Goal: Transaction & Acquisition: Book appointment/travel/reservation

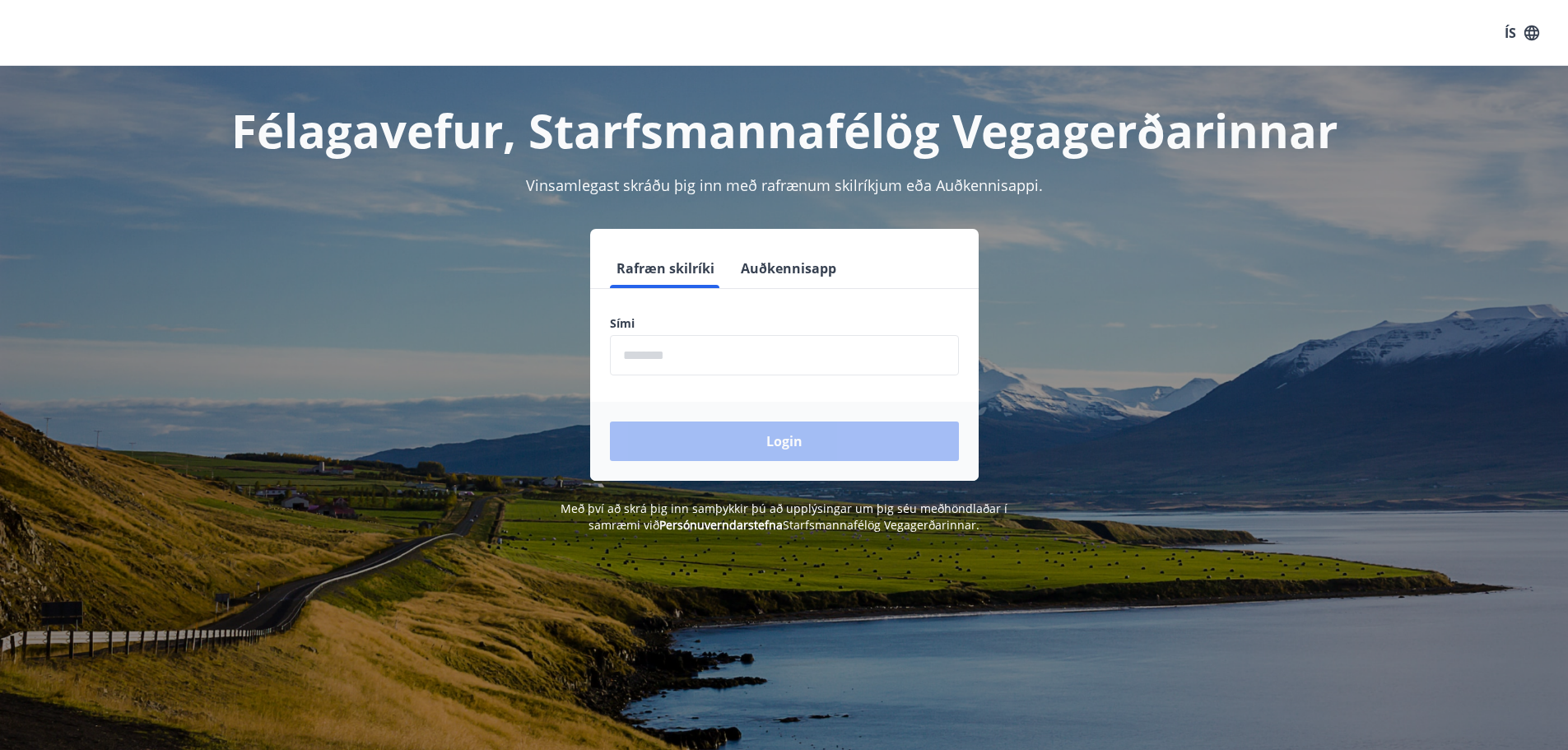
click at [659, 358] on input "phone" at bounding box center [784, 354] width 349 height 40
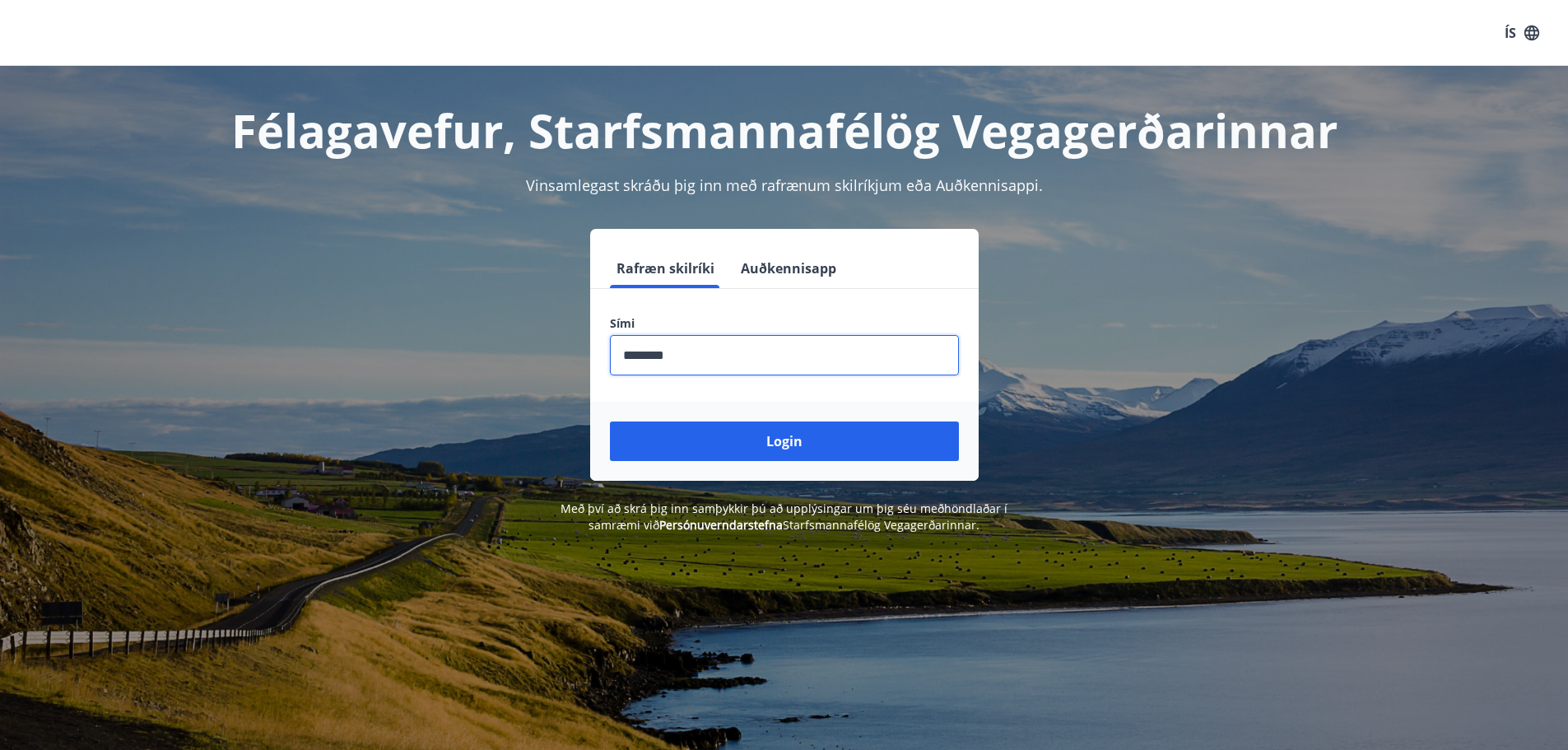
type input "********"
click at [610, 422] on button "Login" at bounding box center [784, 442] width 349 height 40
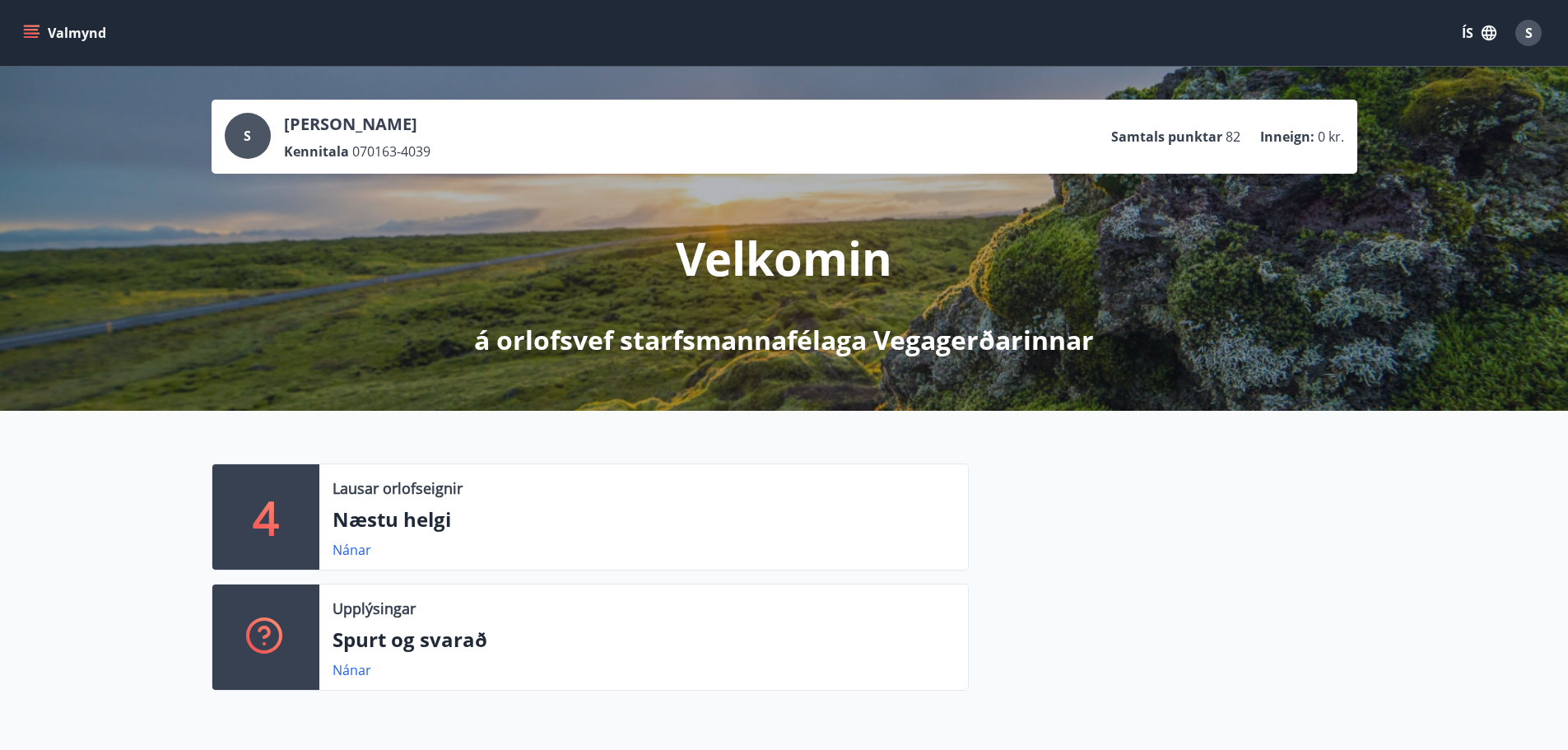
click at [406, 527] on p "Næstu helgi" at bounding box center [644, 519] width 623 height 28
click at [345, 544] on link "Nánar" at bounding box center [352, 549] width 39 height 18
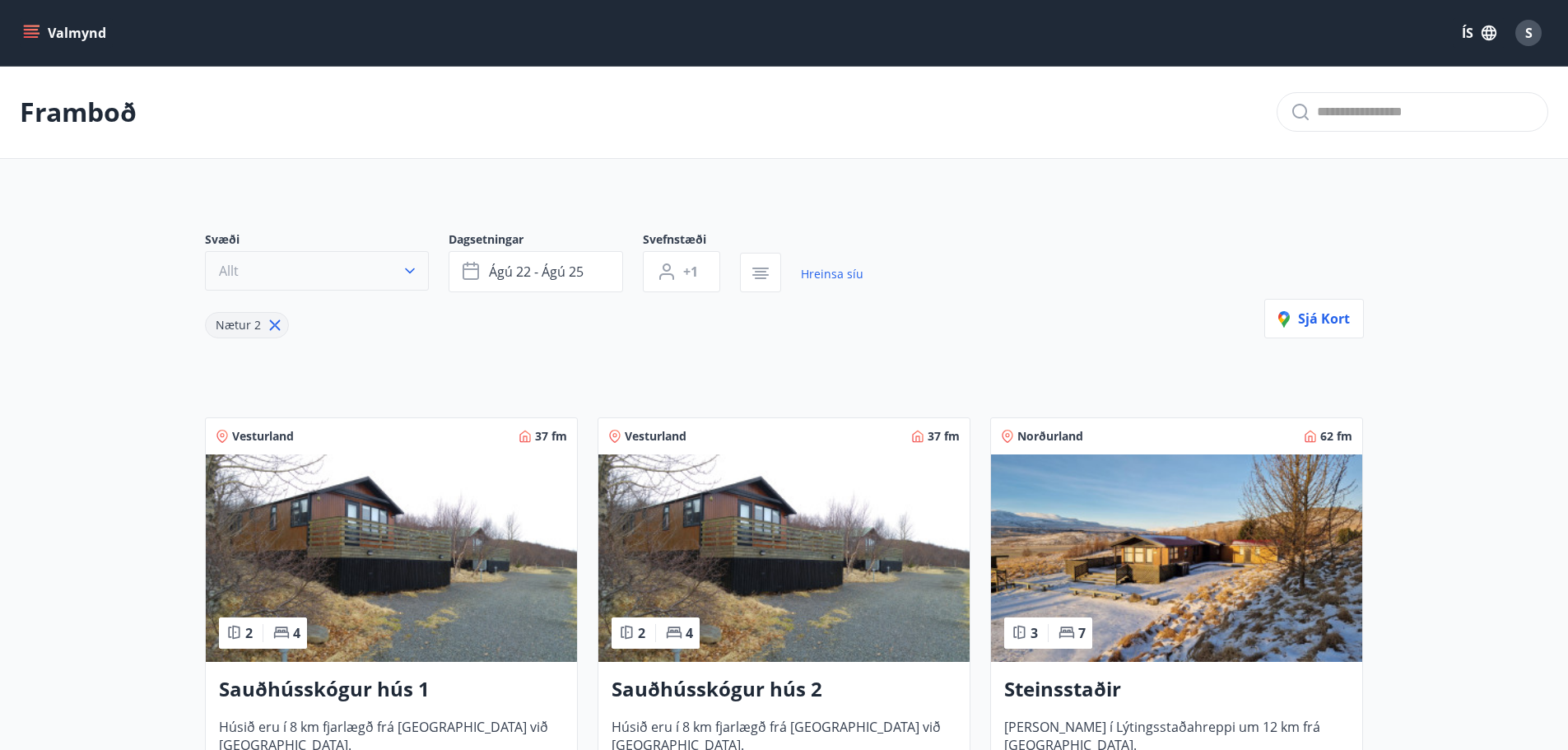
click at [408, 270] on icon "button" at bounding box center [410, 271] width 16 height 16
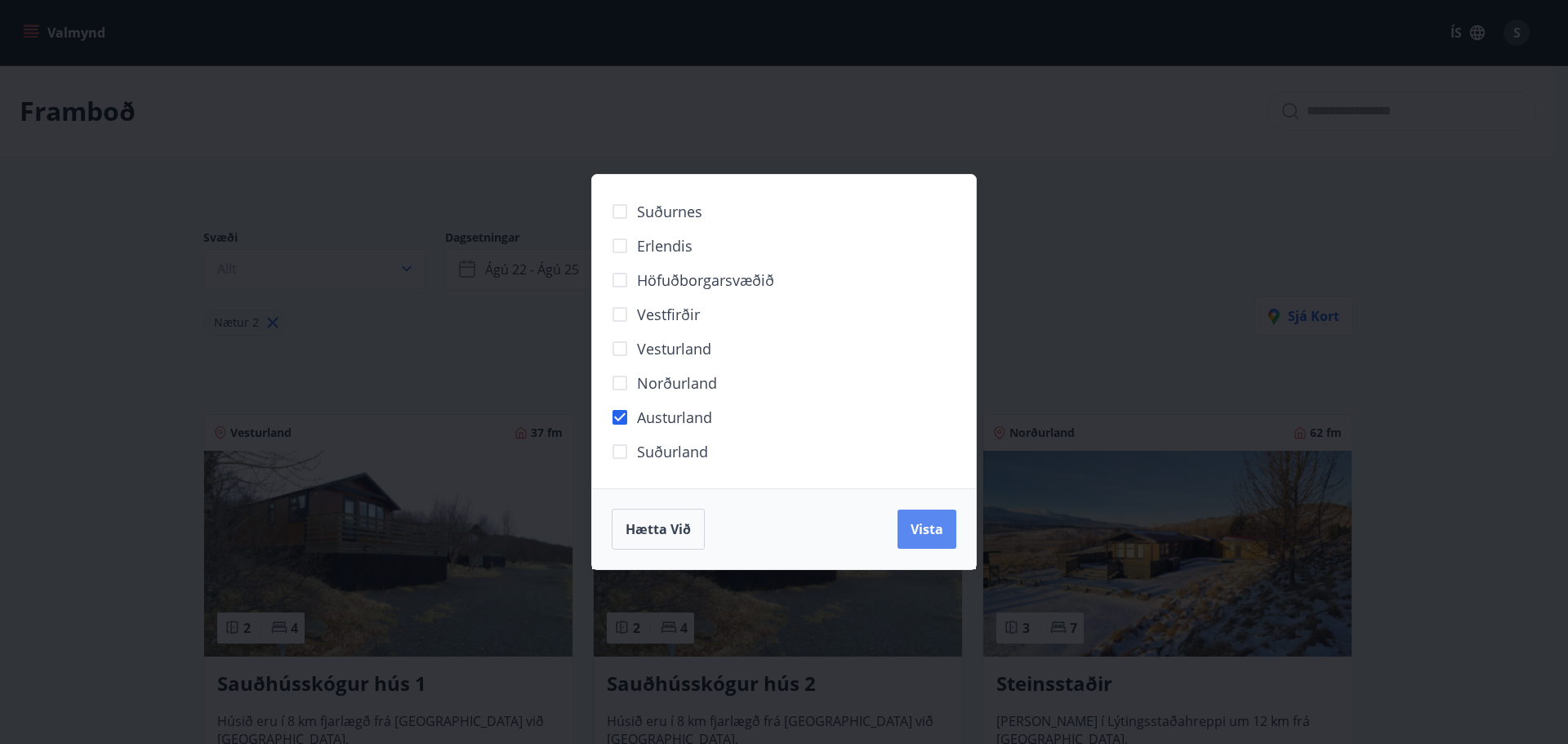
click at [921, 527] on span "Vista" at bounding box center [926, 529] width 33 height 18
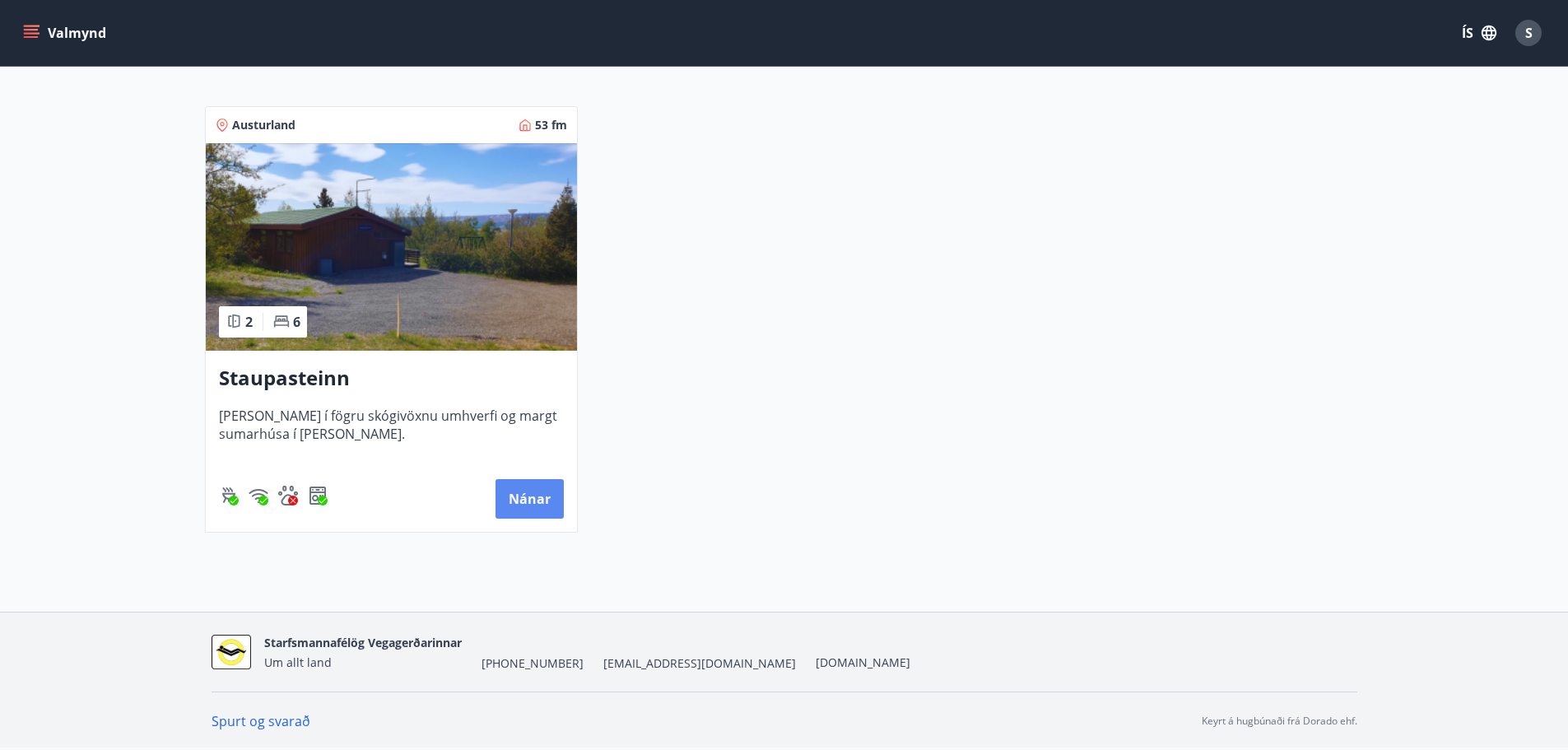
click at [530, 489] on button "Nánar" at bounding box center [530, 499] width 68 height 40
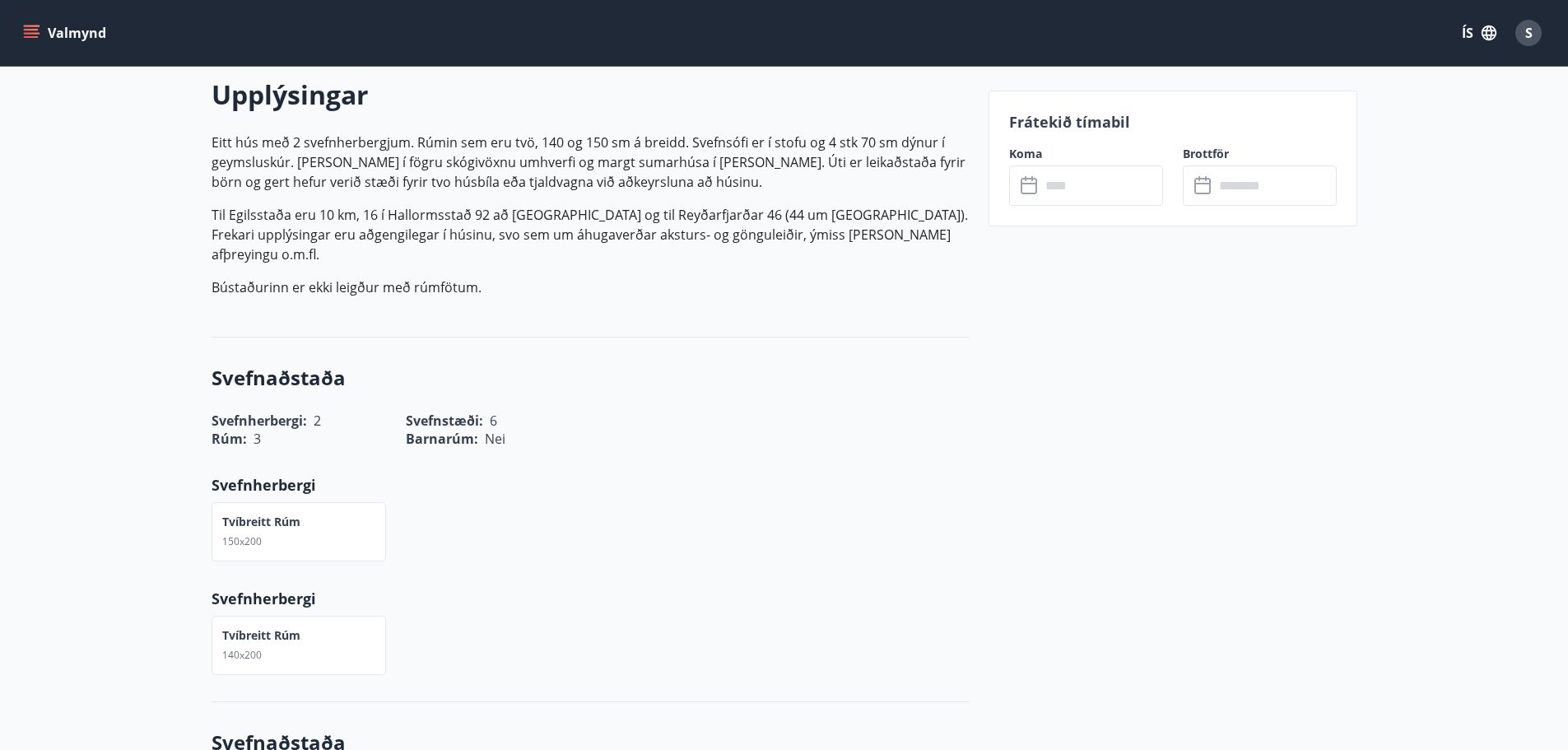
scroll to position [494, 0]
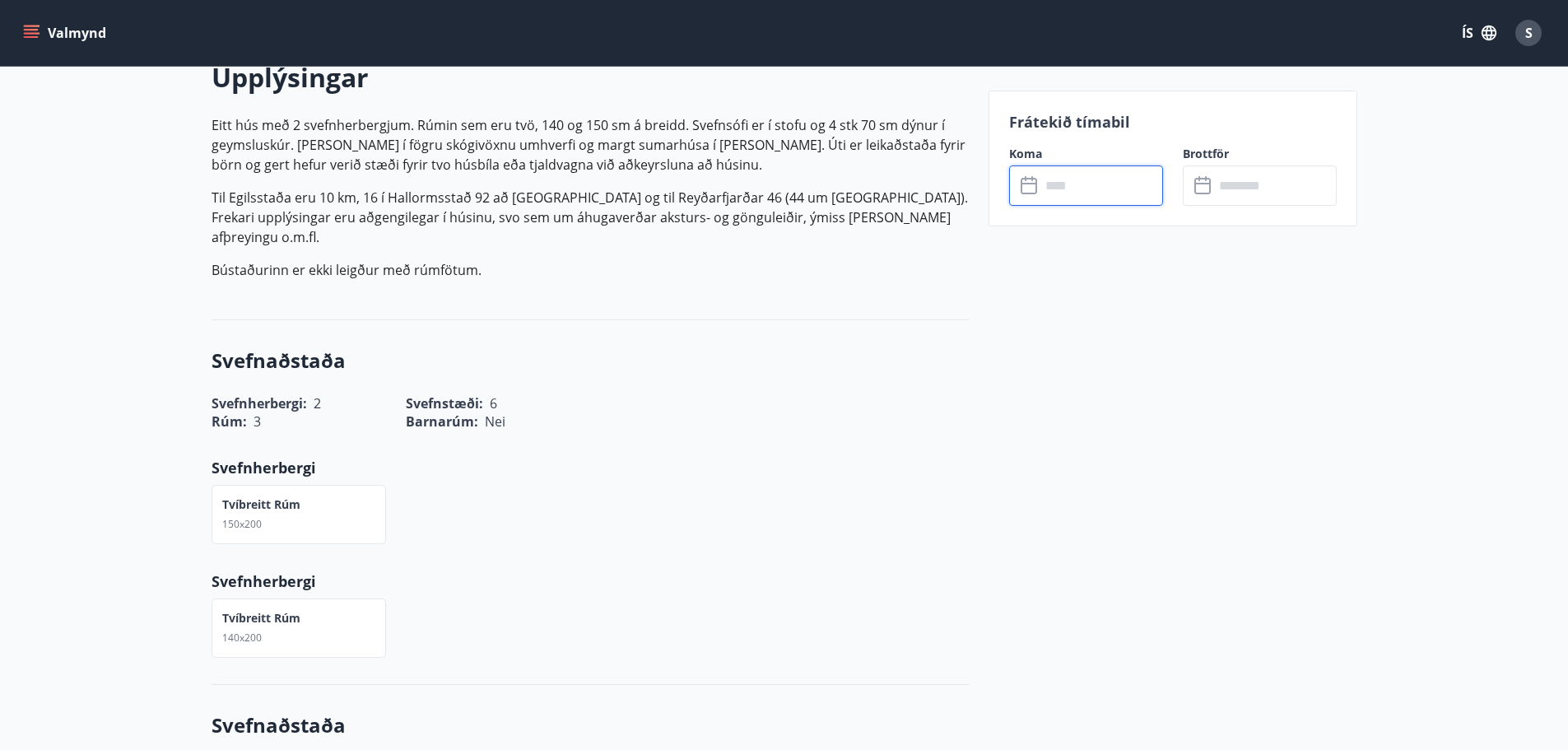
click at [1107, 192] on input "text" at bounding box center [1102, 185] width 122 height 40
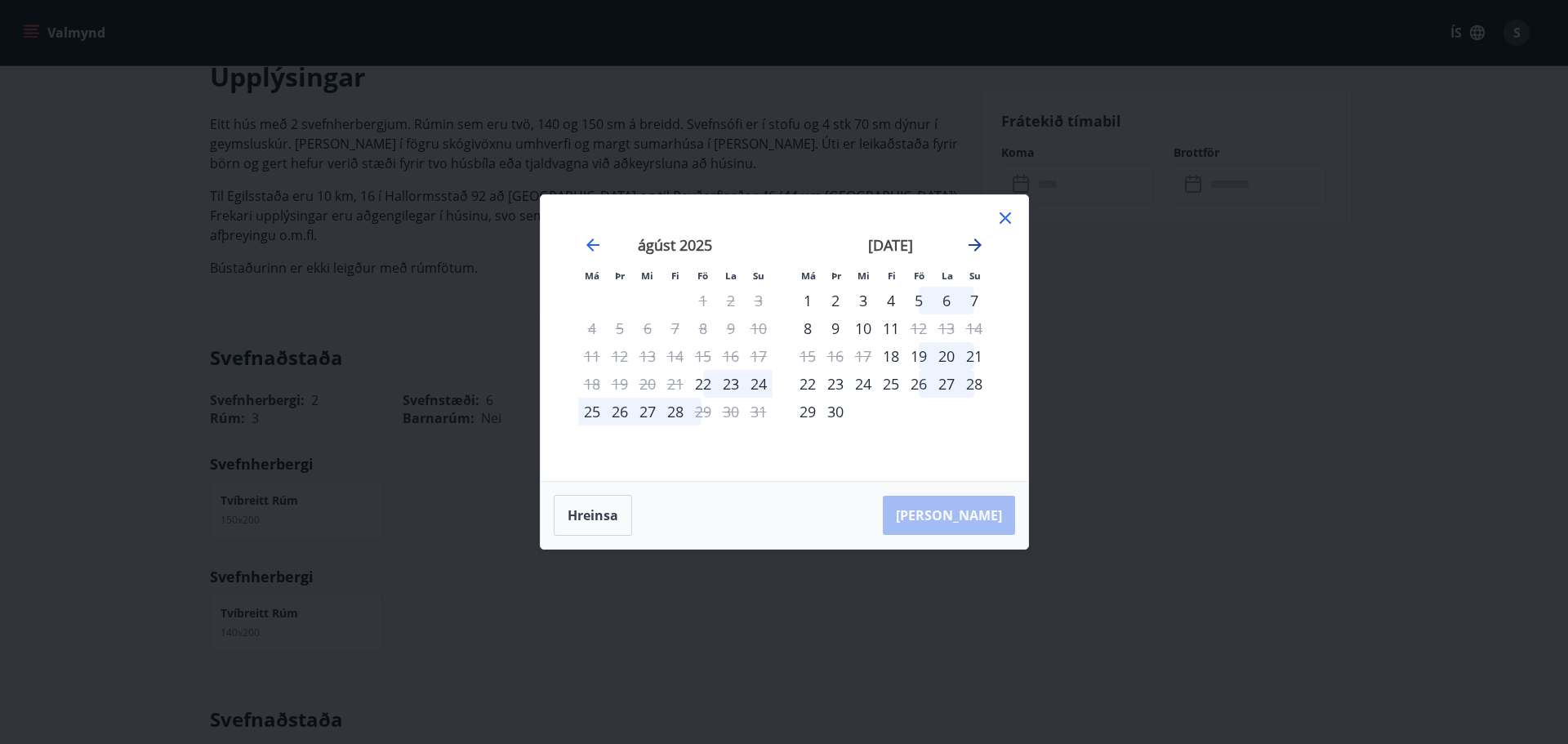
click at [975, 242] on icon "Move forward to switch to the next month." at bounding box center [975, 245] width 20 height 20
click at [975, 241] on icon "Move forward to switch to the next month." at bounding box center [975, 244] width 13 height 13
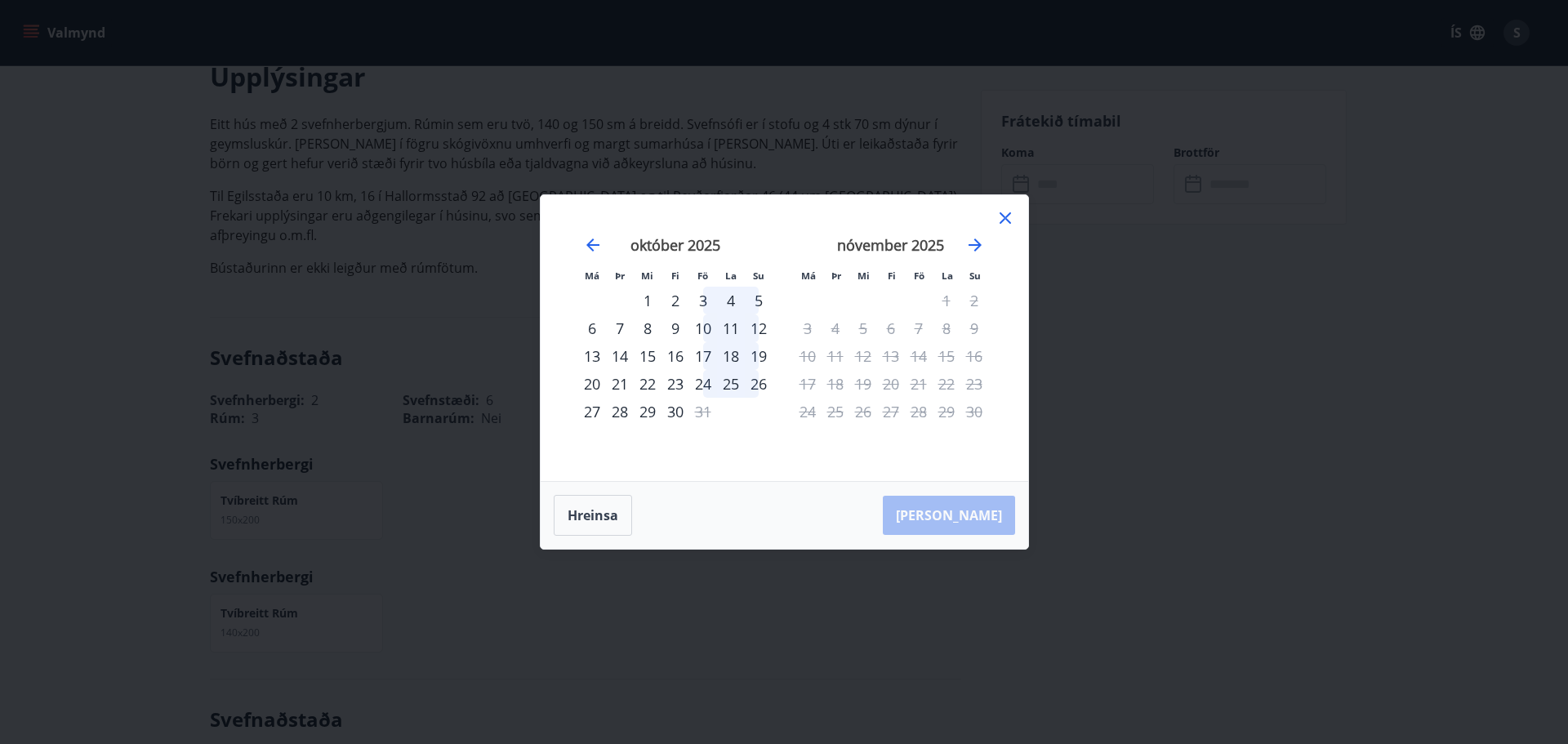
click at [674, 378] on div "23" at bounding box center [675, 384] width 28 height 28
click at [769, 388] on div "26" at bounding box center [759, 384] width 28 height 28
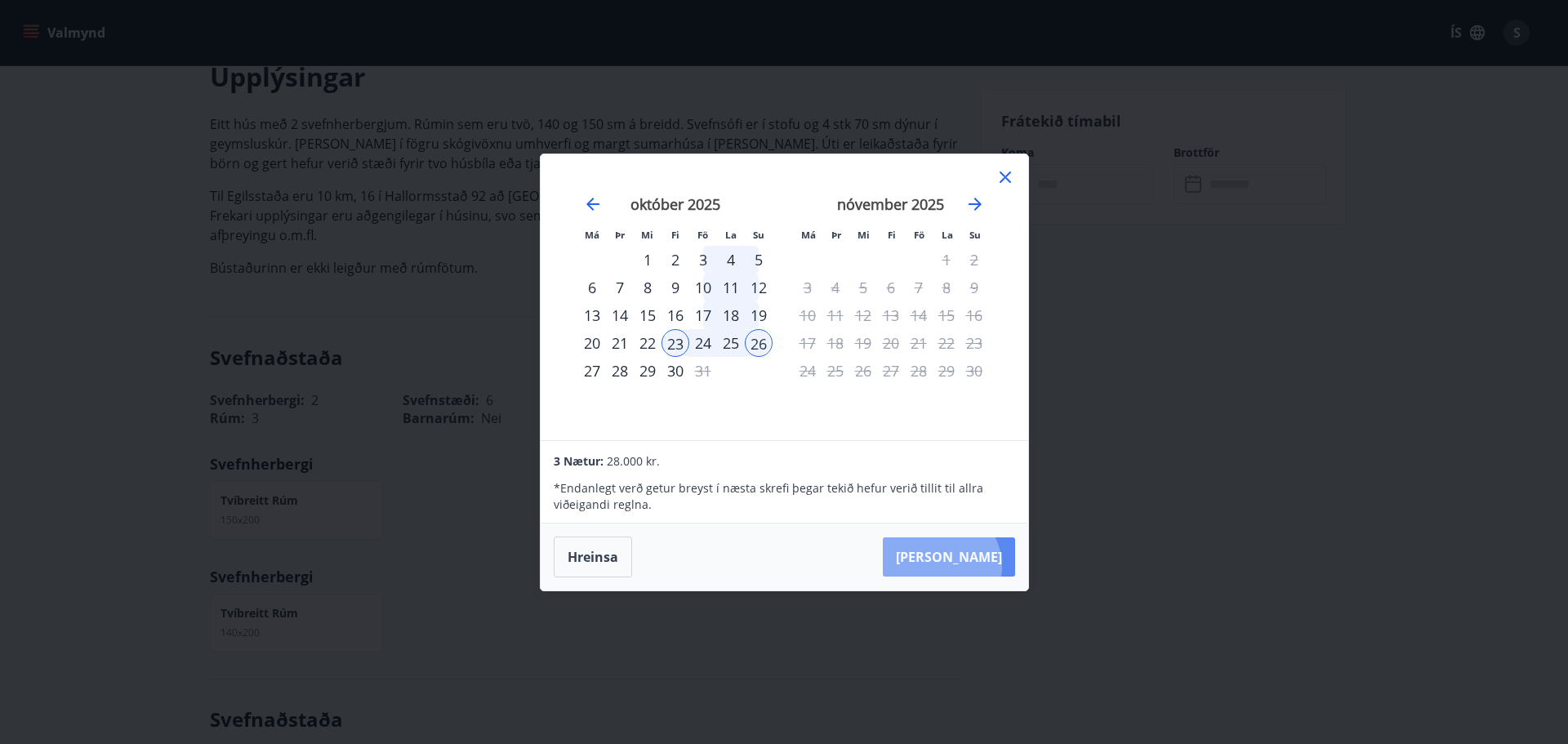
click at [990, 566] on button "[PERSON_NAME]" at bounding box center [949, 557] width 132 height 39
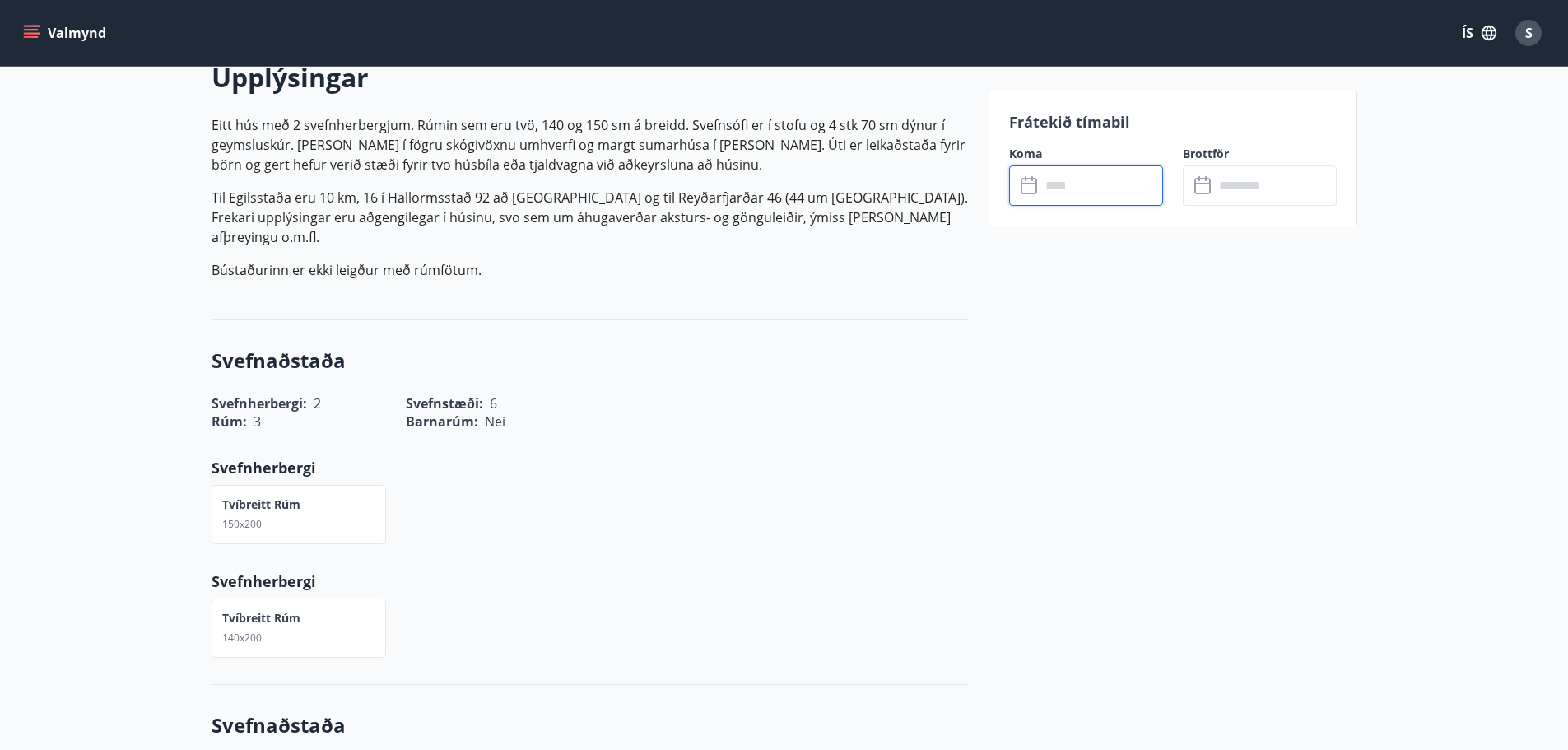
type input "******"
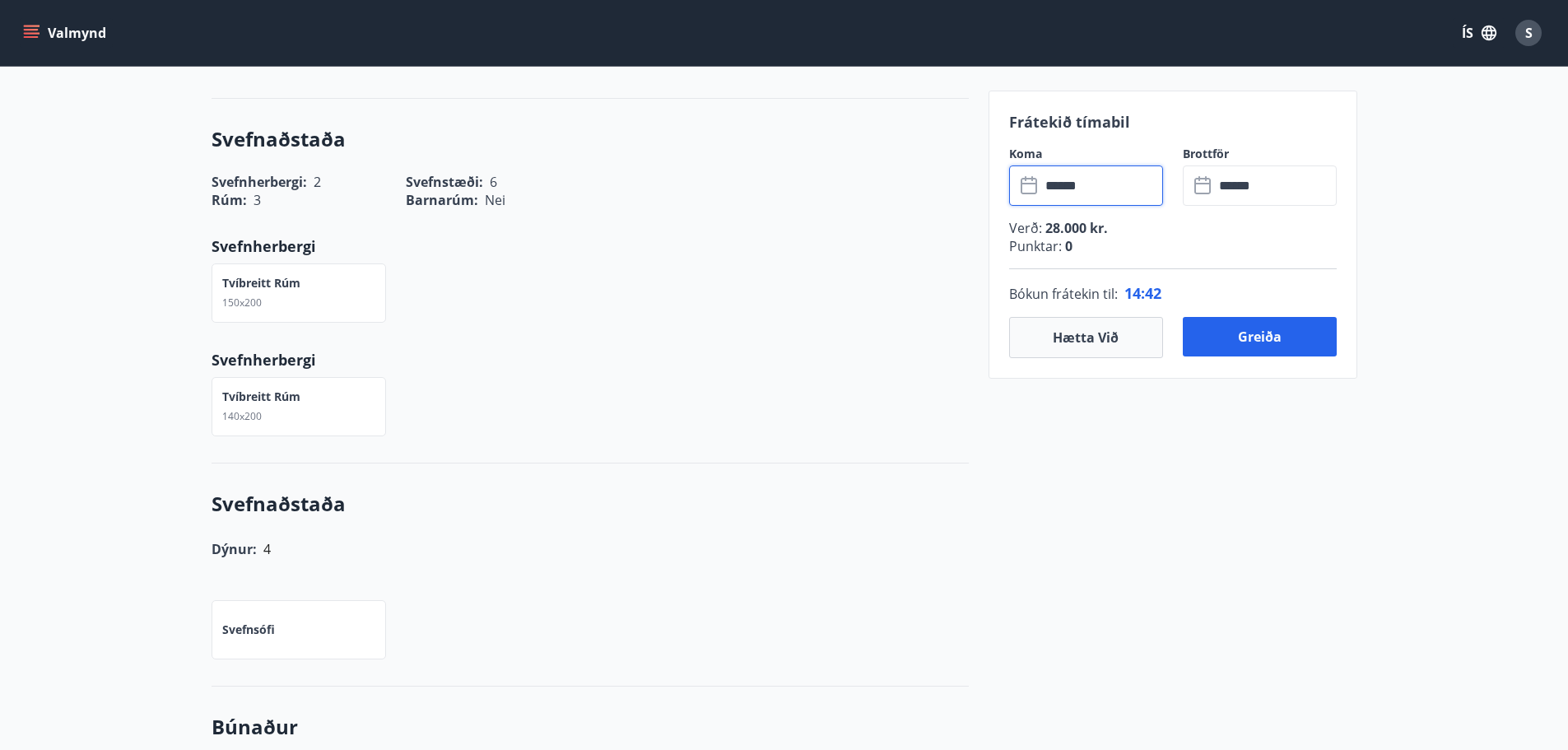
scroll to position [658, 0]
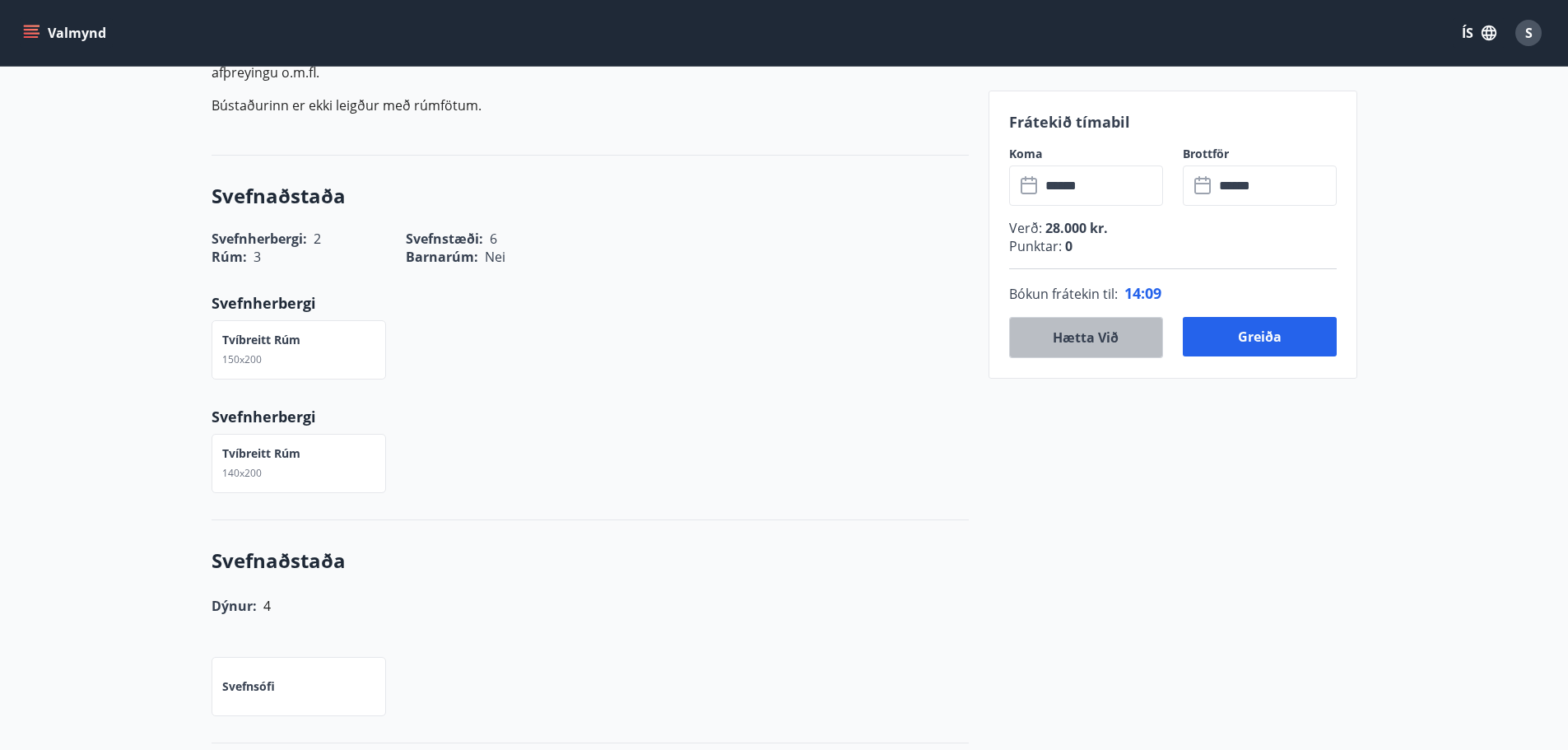
click at [1070, 339] on button "Hætta við" at bounding box center [1086, 337] width 154 height 41
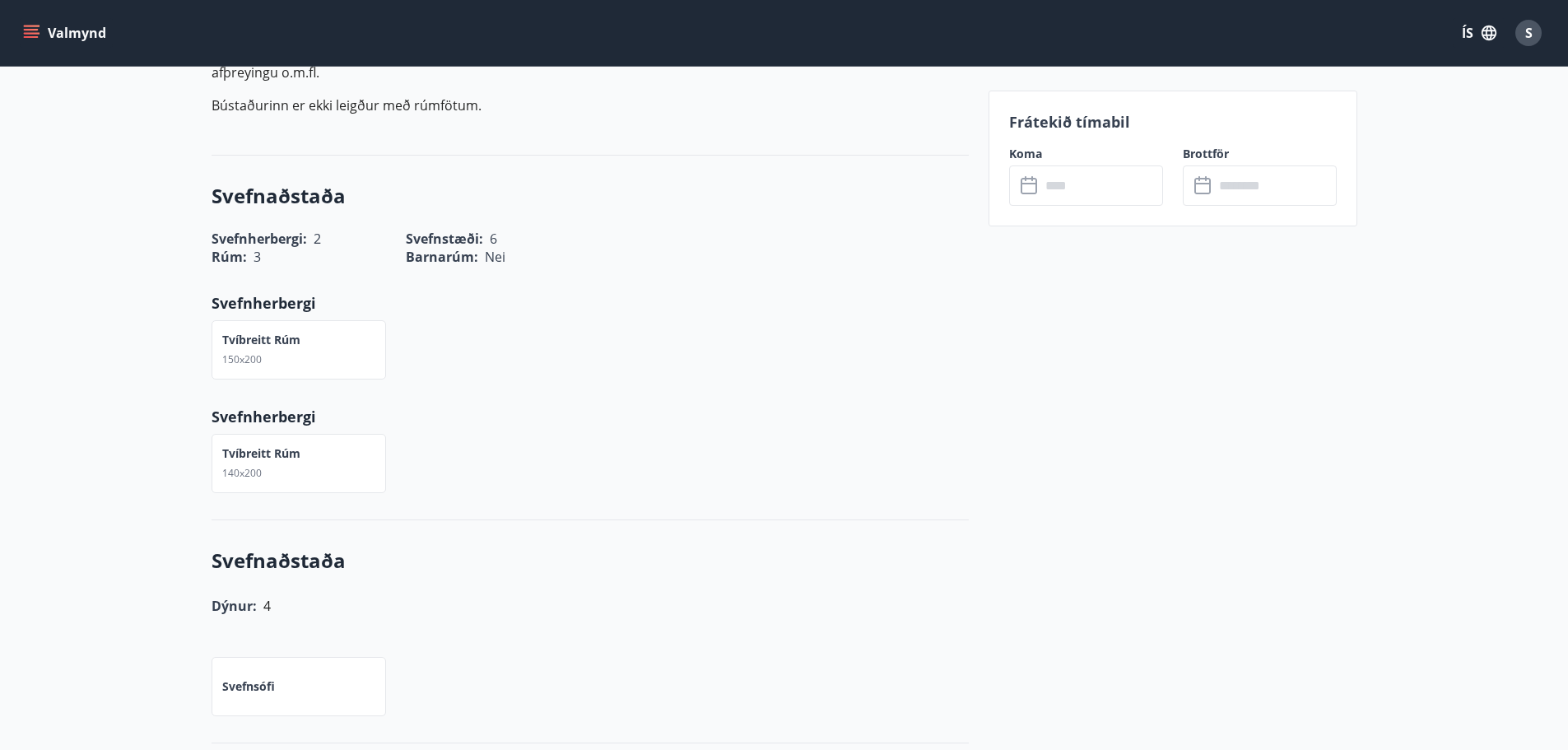
click at [1088, 192] on input "text" at bounding box center [1102, 185] width 122 height 40
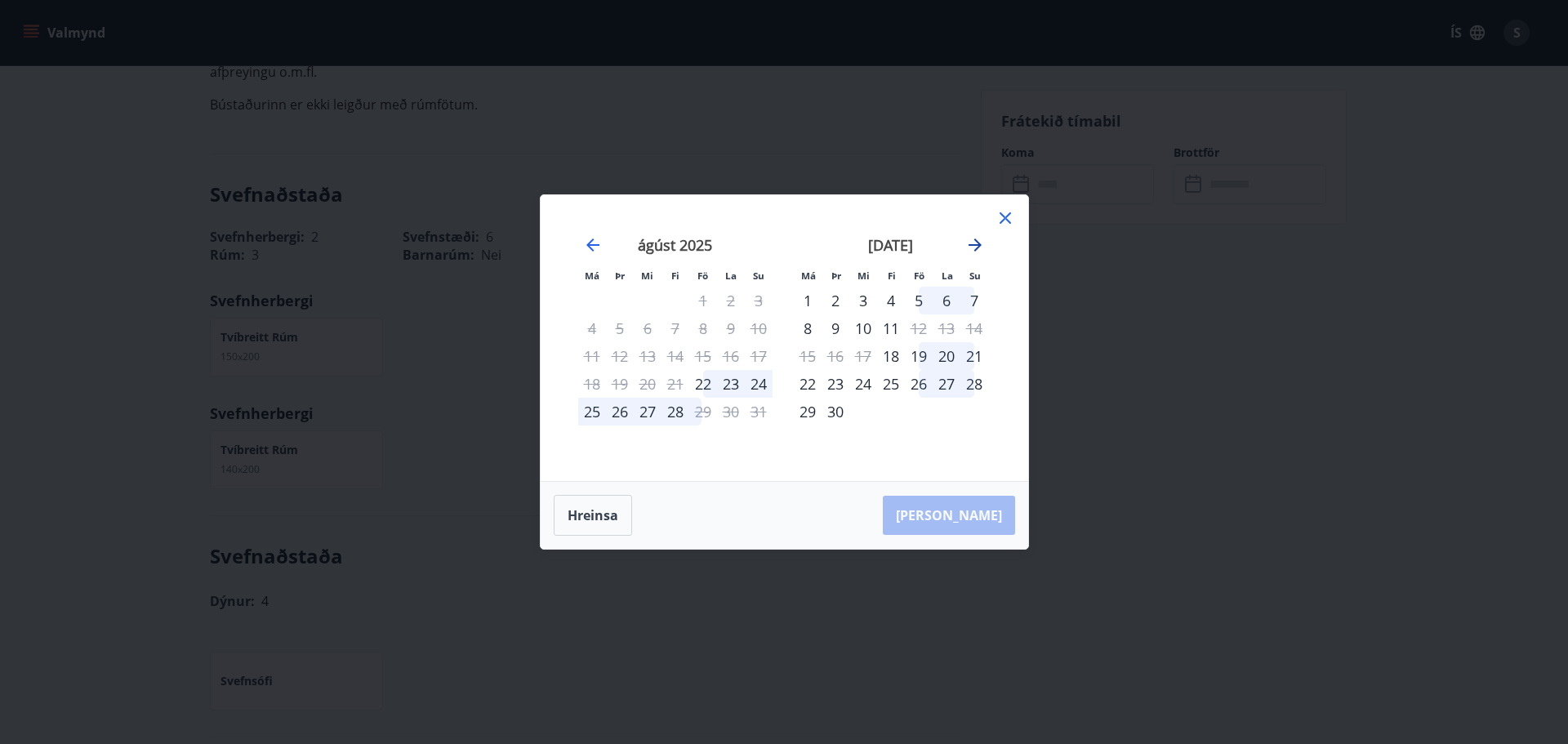
click at [975, 244] on icon "Move forward to switch to the next month." at bounding box center [975, 245] width 20 height 20
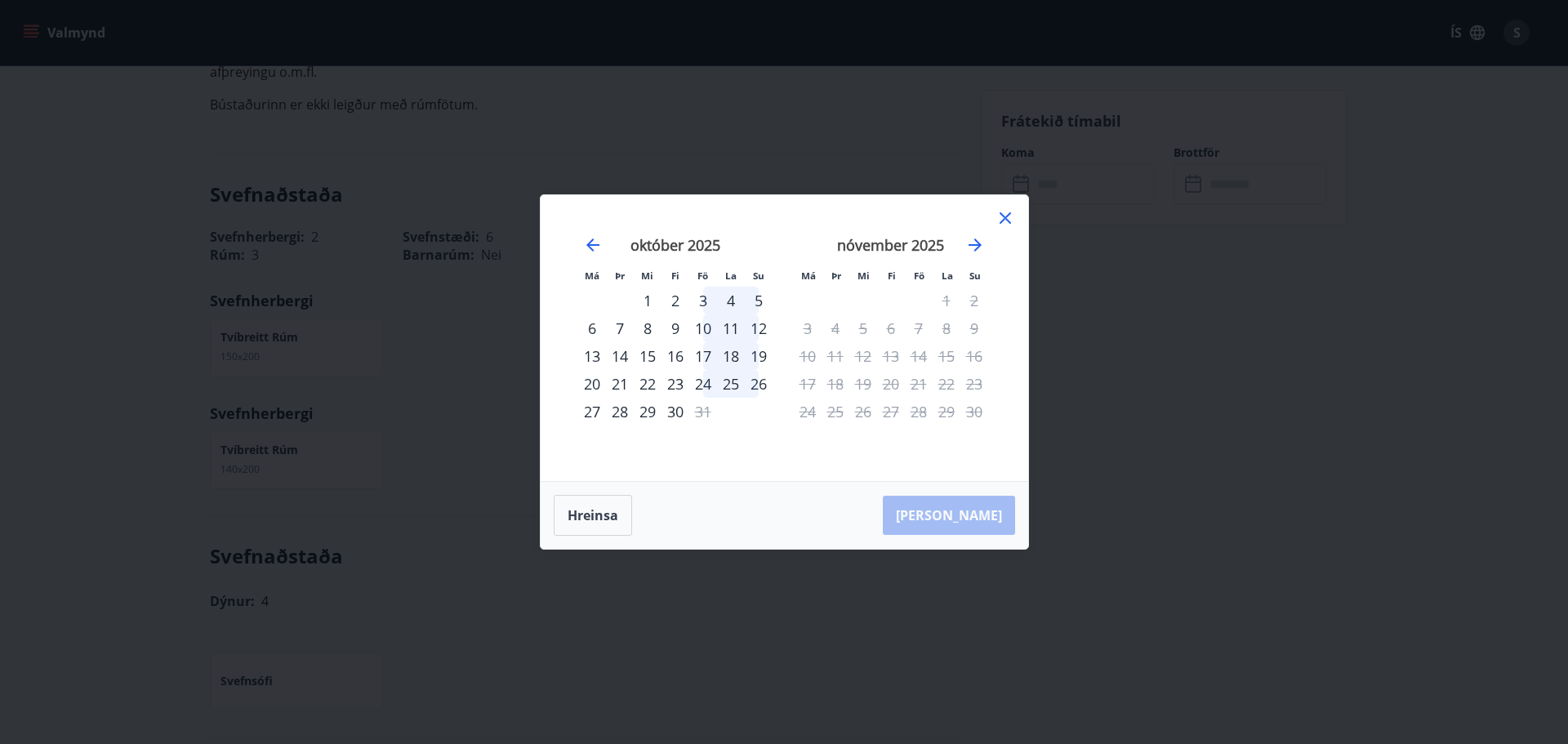
click at [706, 383] on div "24" at bounding box center [702, 384] width 28 height 28
click at [760, 382] on div "26" at bounding box center [759, 384] width 28 height 28
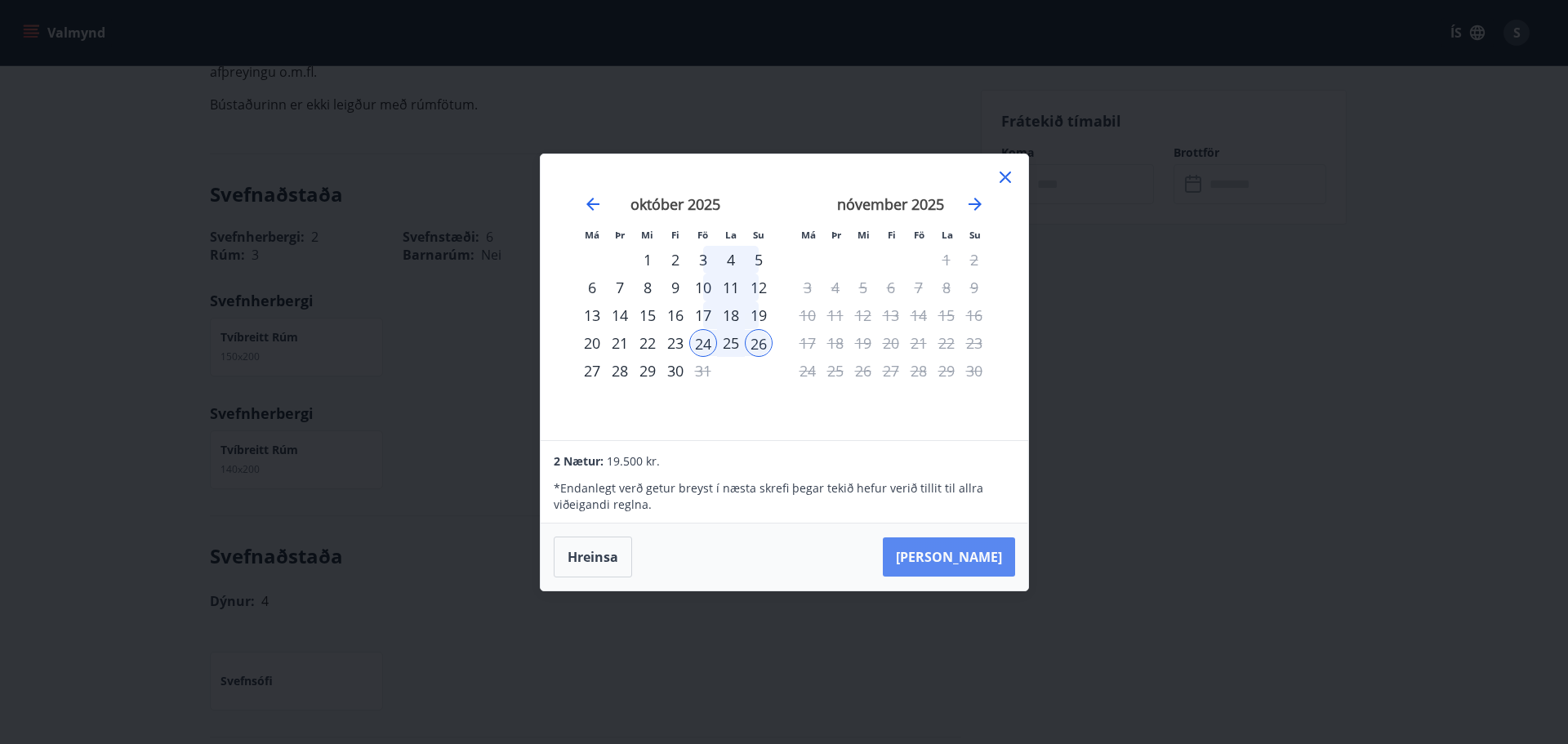
click at [963, 553] on button "[PERSON_NAME]" at bounding box center [949, 557] width 132 height 39
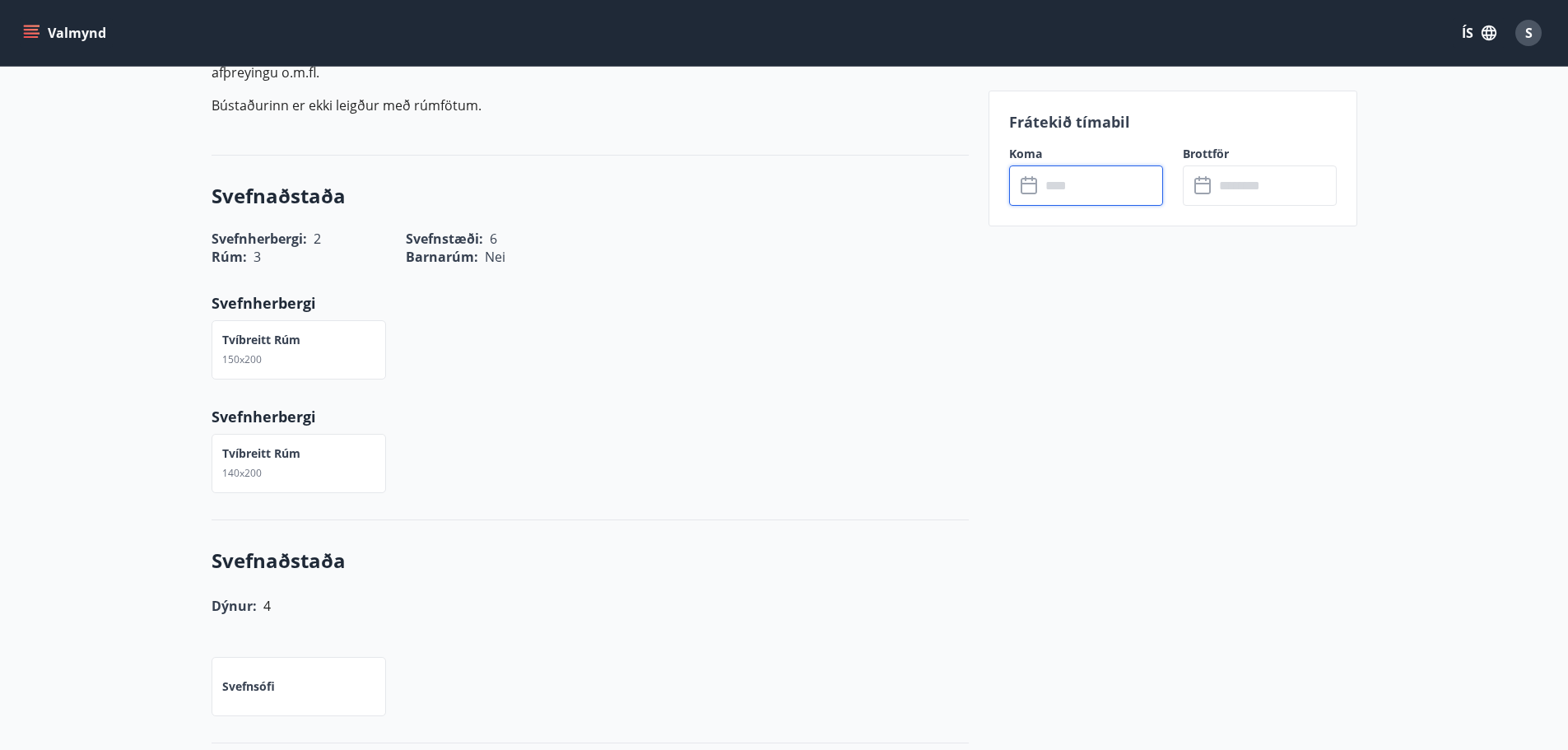
type input "******"
